Goal: Information Seeking & Learning: Learn about a topic

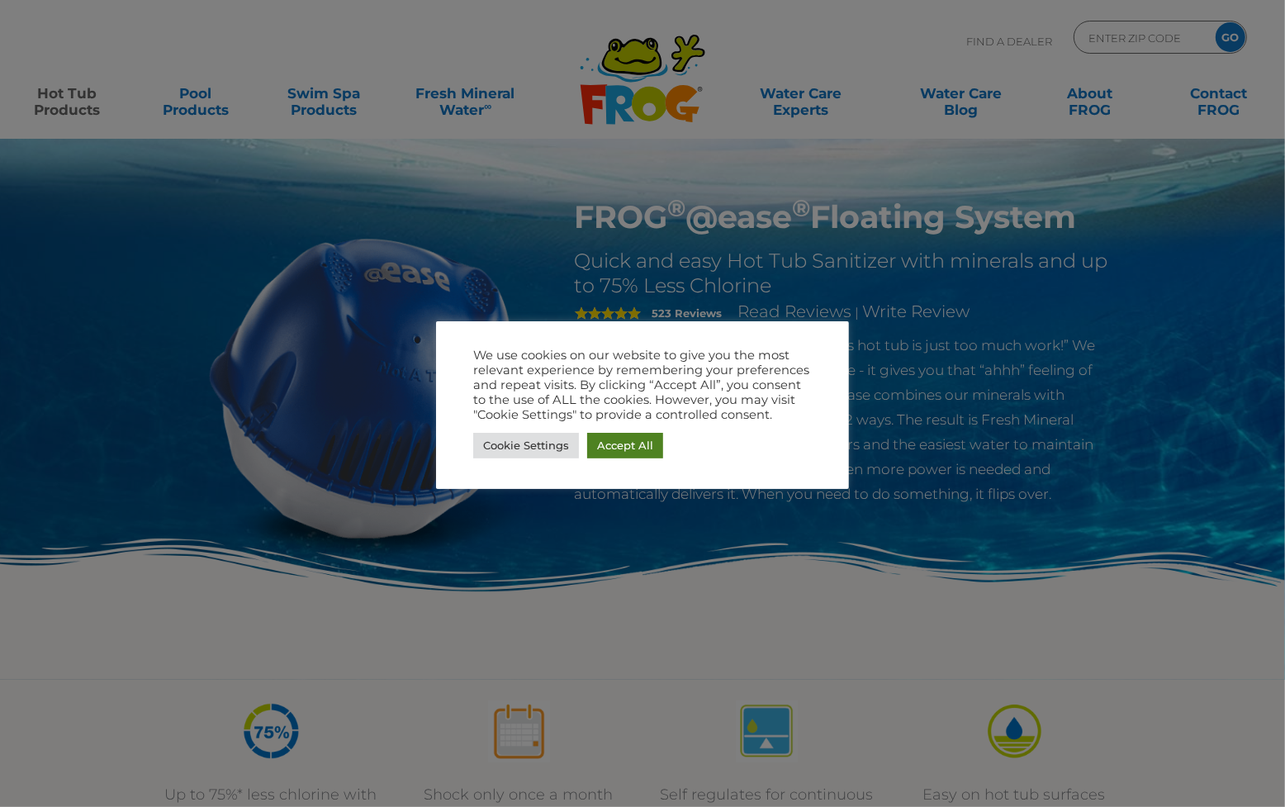
click at [635, 447] on link "Accept All" at bounding box center [625, 446] width 76 height 26
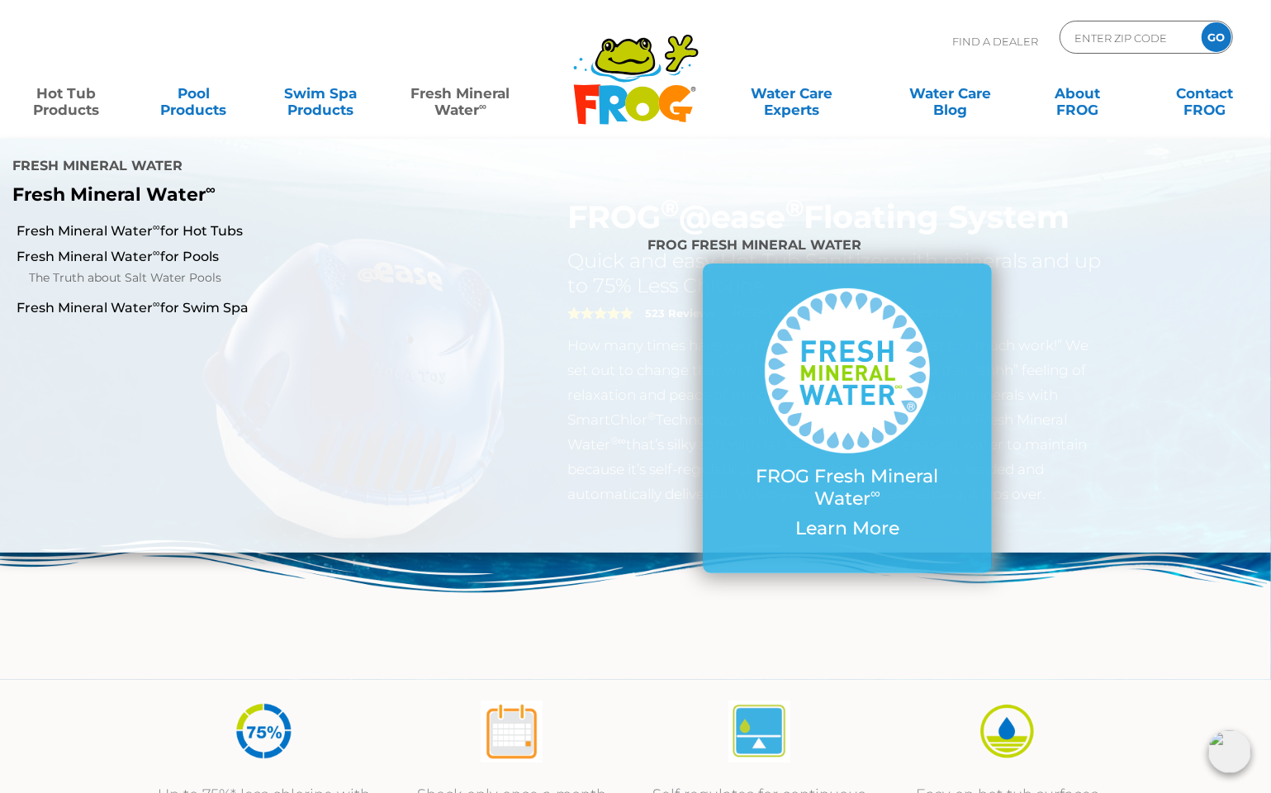
click at [471, 105] on link "Fresh Mineral Water ∞" at bounding box center [461, 93] width 124 height 33
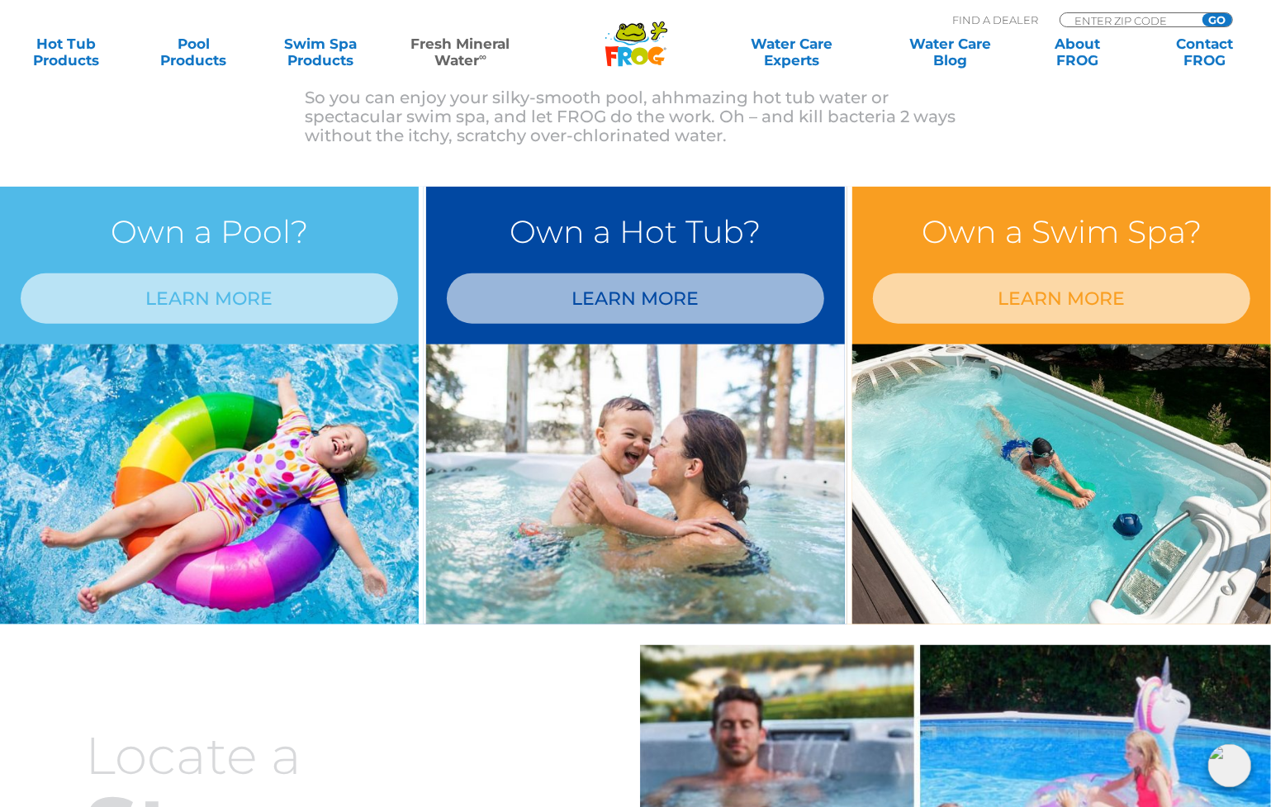
scroll to position [1321, 0]
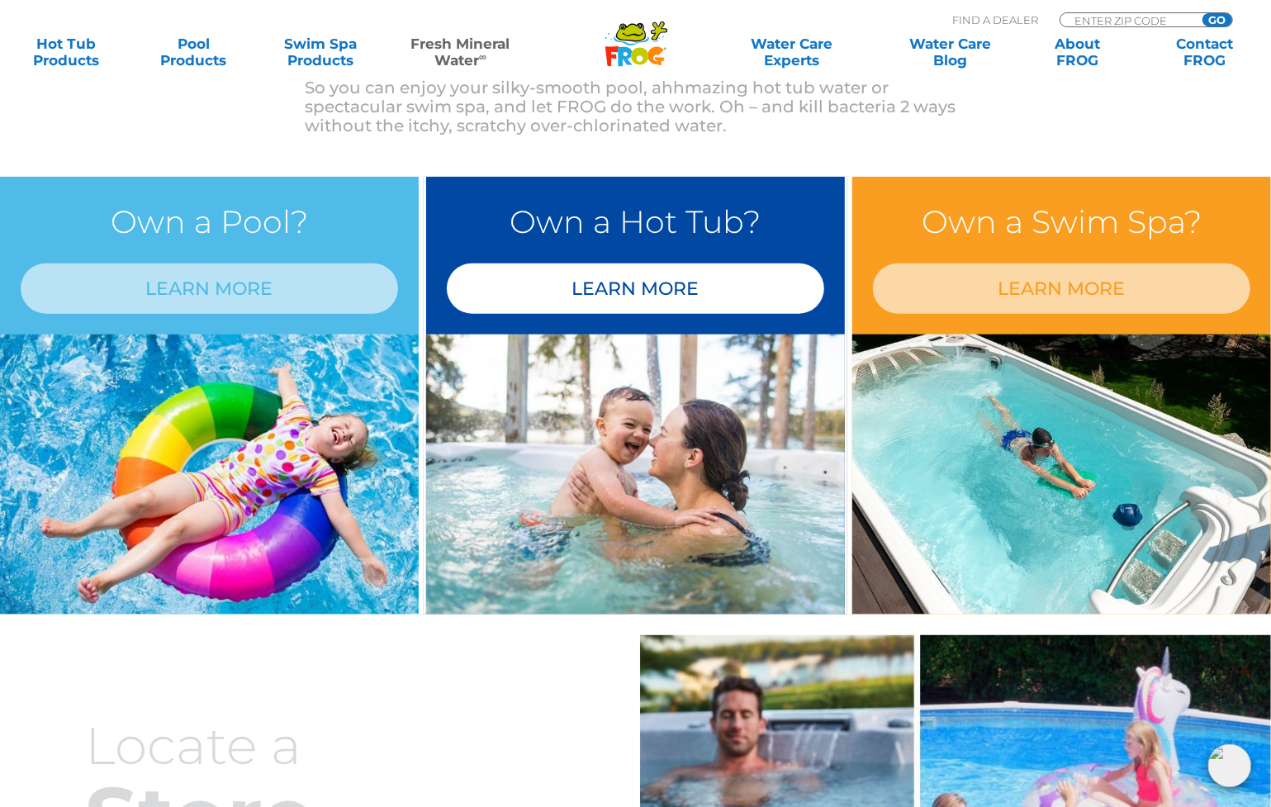
click at [609, 291] on link "LEARN MORE" at bounding box center [635, 288] width 377 height 50
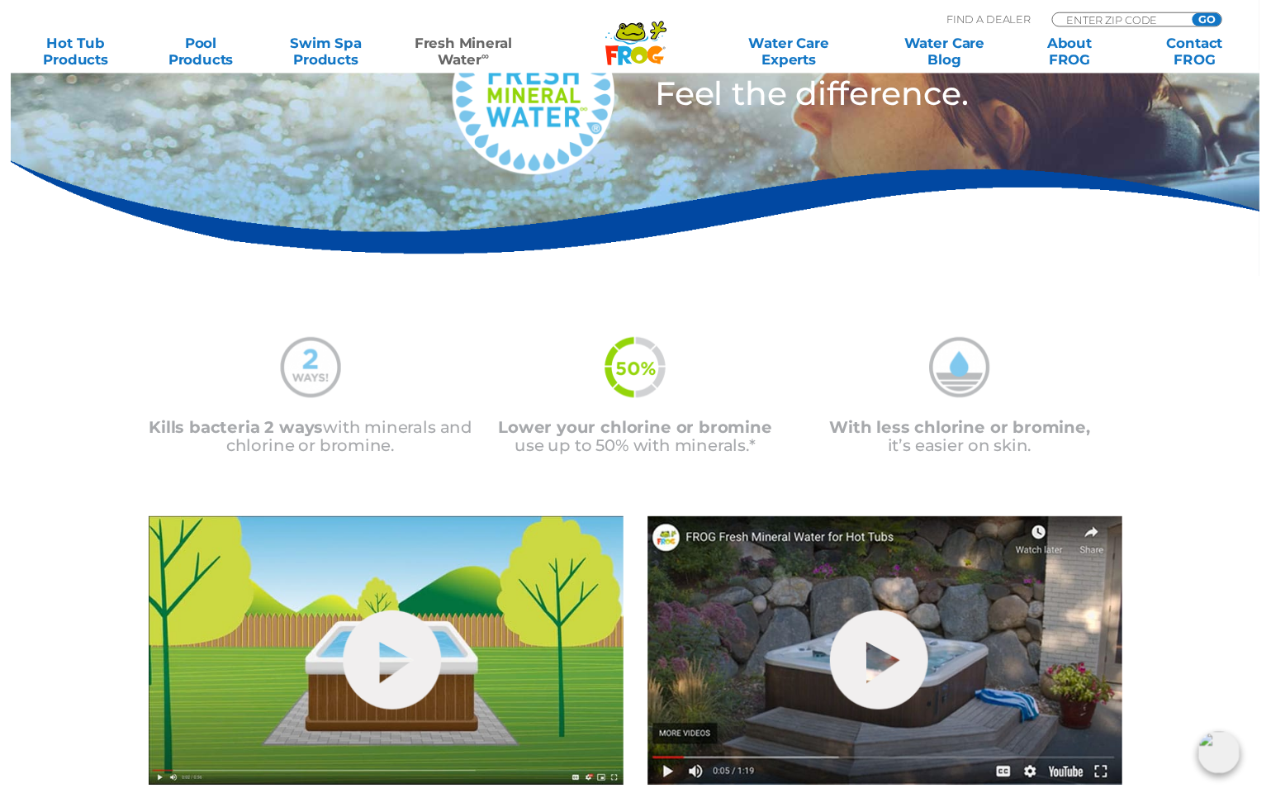
scroll to position [495, 0]
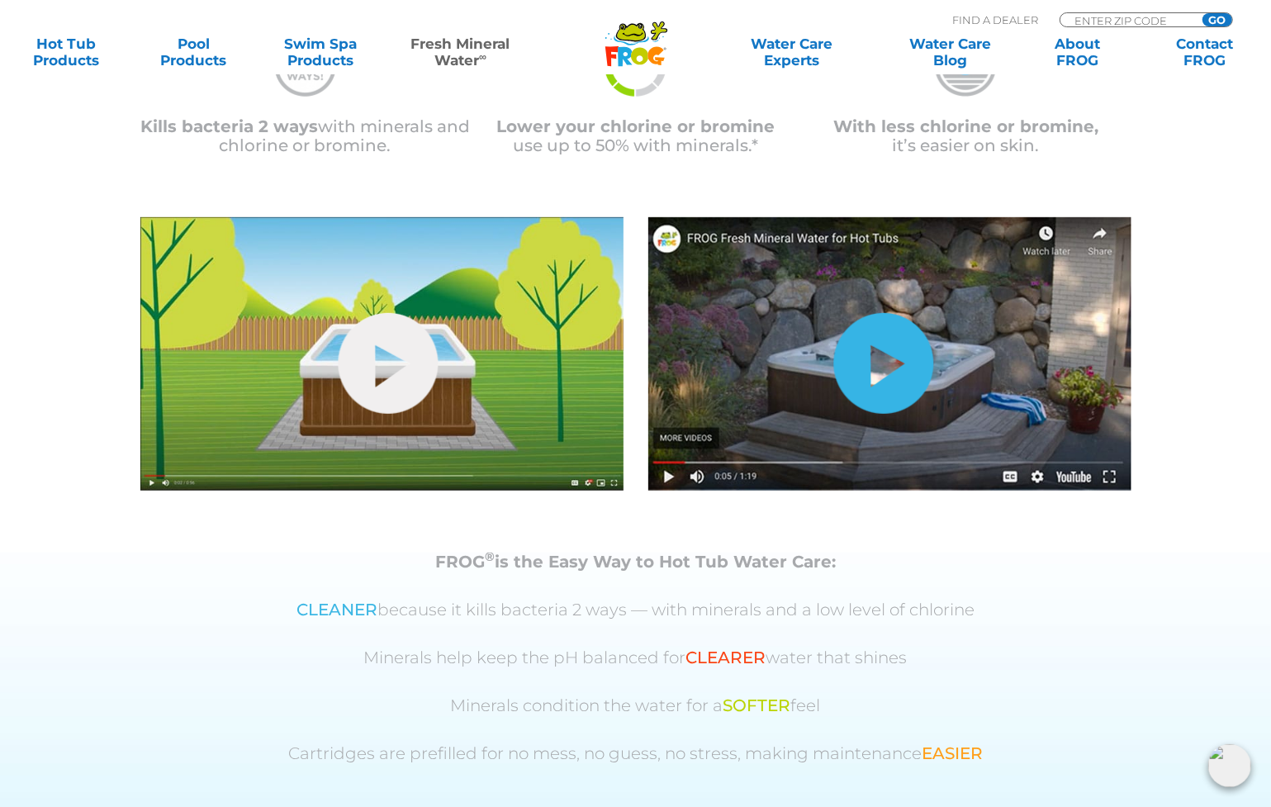
click at [901, 375] on link "hide-me" at bounding box center [883, 363] width 100 height 101
